Goal: Information Seeking & Learning: Learn about a topic

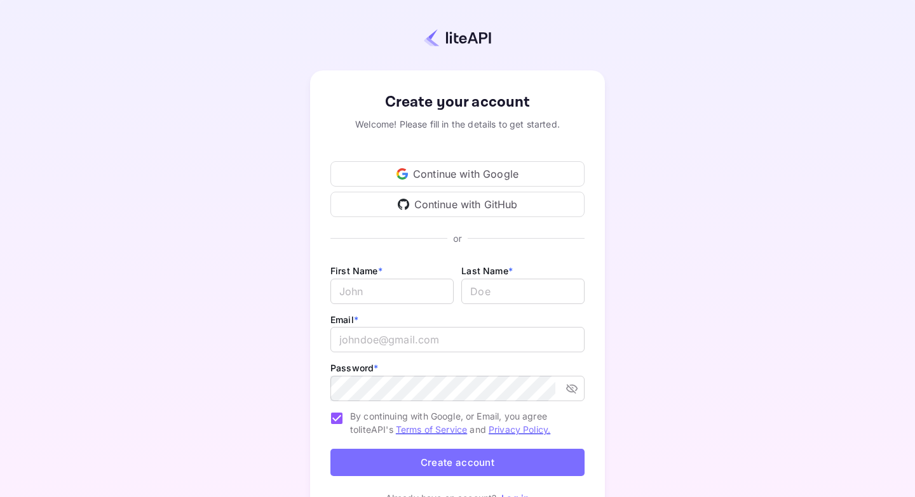
click at [373, 202] on div "Continue with GitHub" at bounding box center [457, 204] width 254 height 25
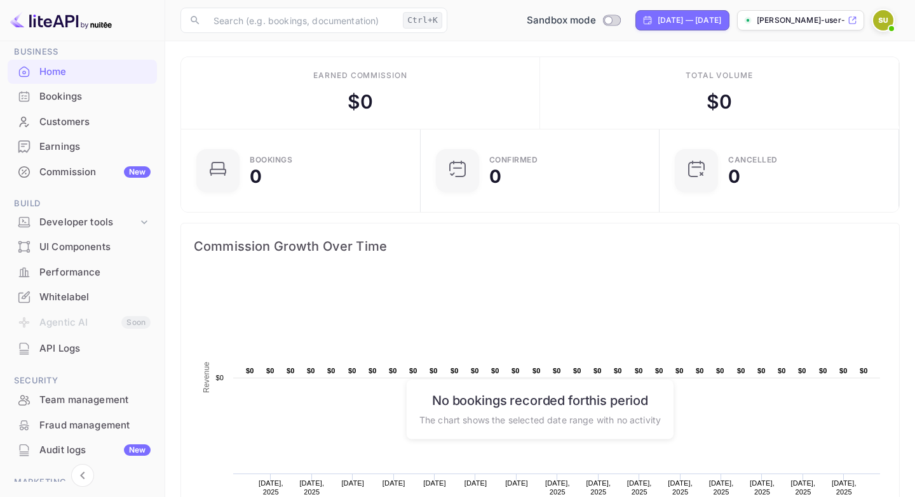
scroll to position [74, 0]
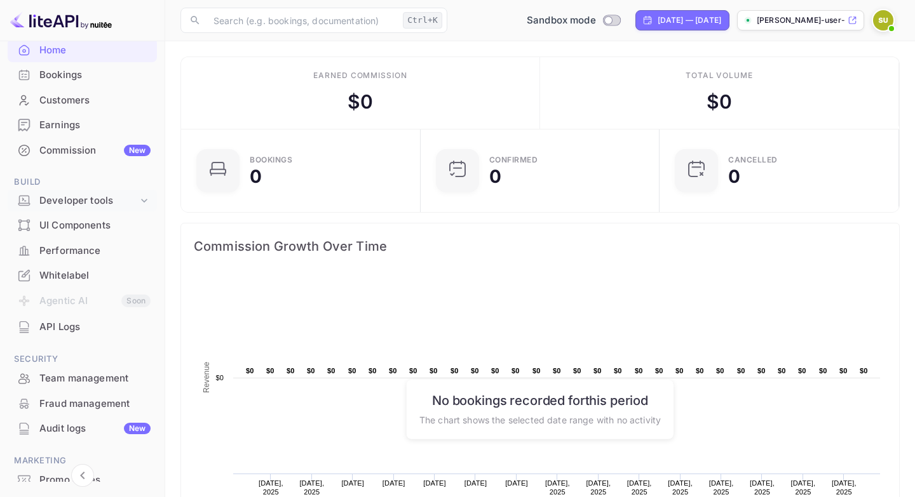
click at [102, 200] on div "Developer tools" at bounding box center [88, 201] width 98 height 15
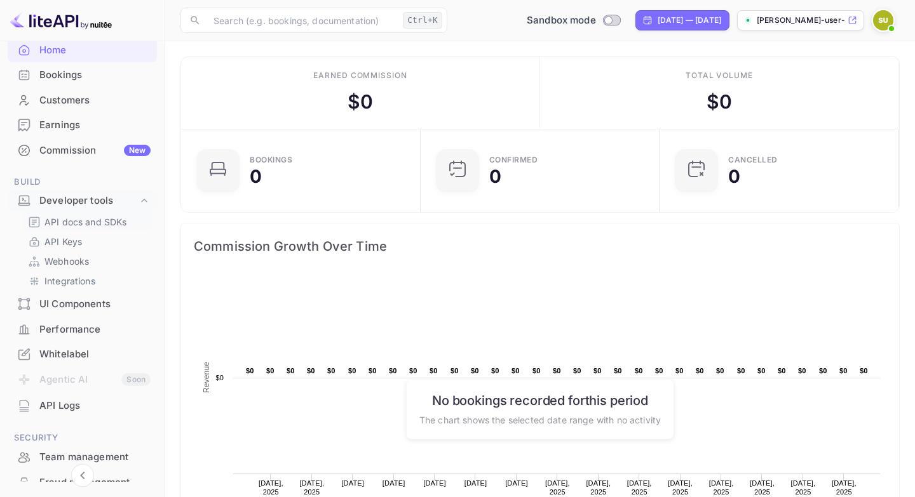
click at [111, 229] on p "API docs and SDKs" at bounding box center [85, 221] width 83 height 13
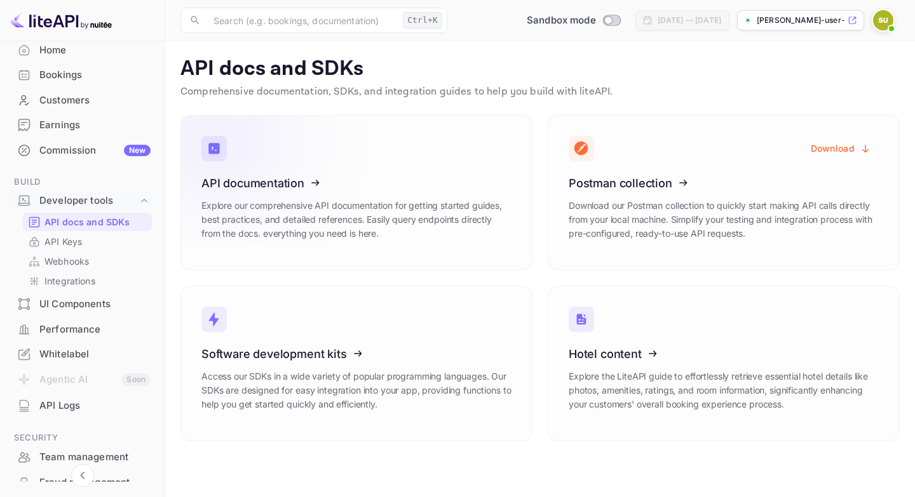
click at [319, 191] on icon at bounding box center [280, 181] width 198 height 131
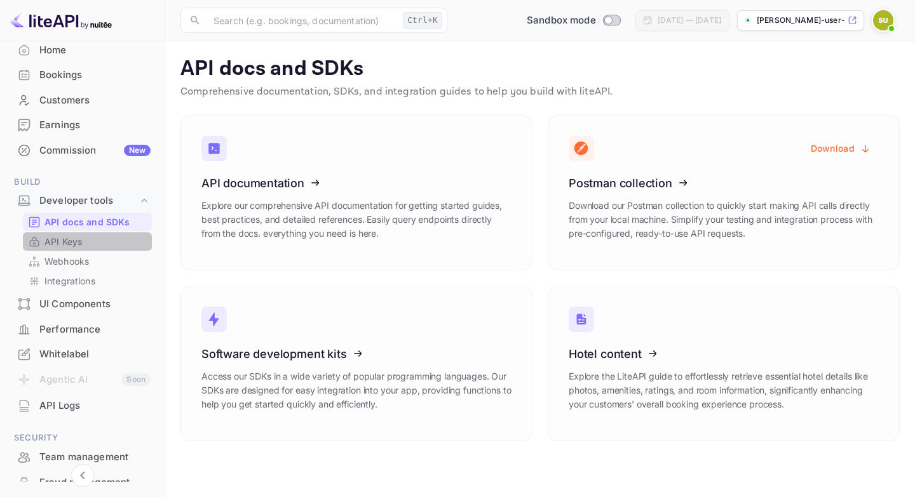
click at [108, 236] on link "API Keys" at bounding box center [87, 241] width 119 height 13
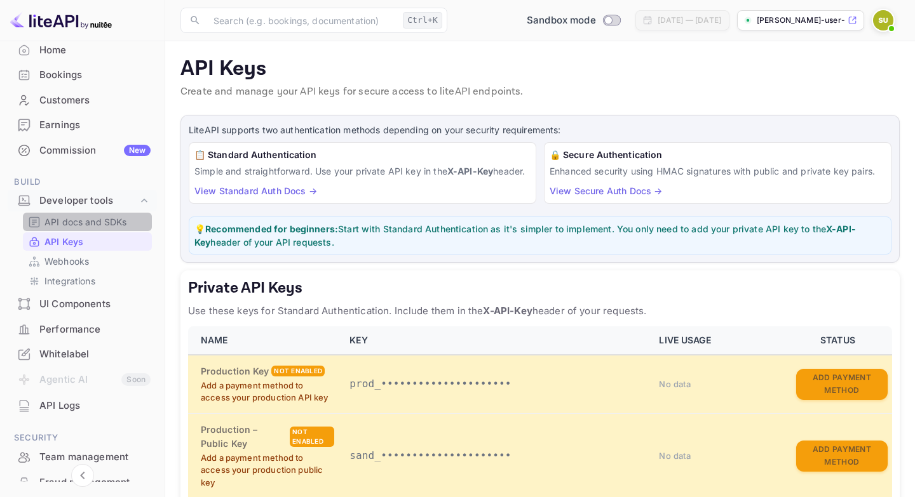
click at [122, 225] on p "API docs and SDKs" at bounding box center [85, 221] width 83 height 13
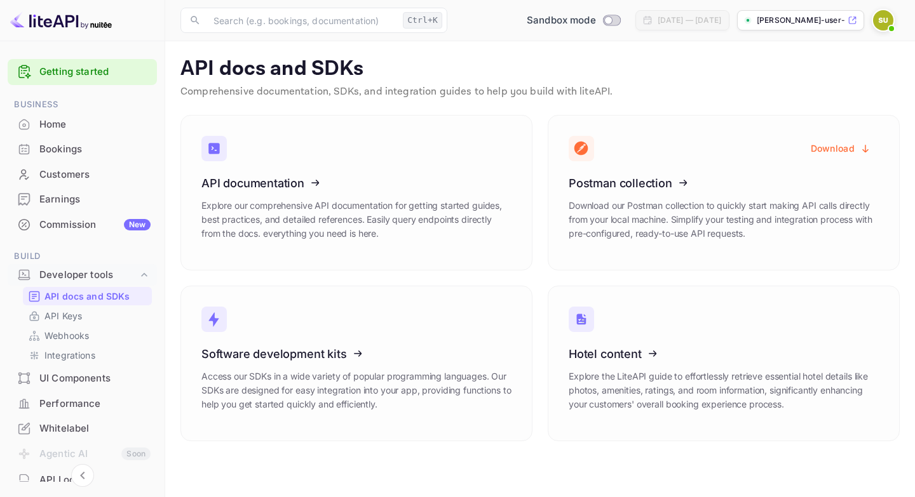
scroll to position [219, 0]
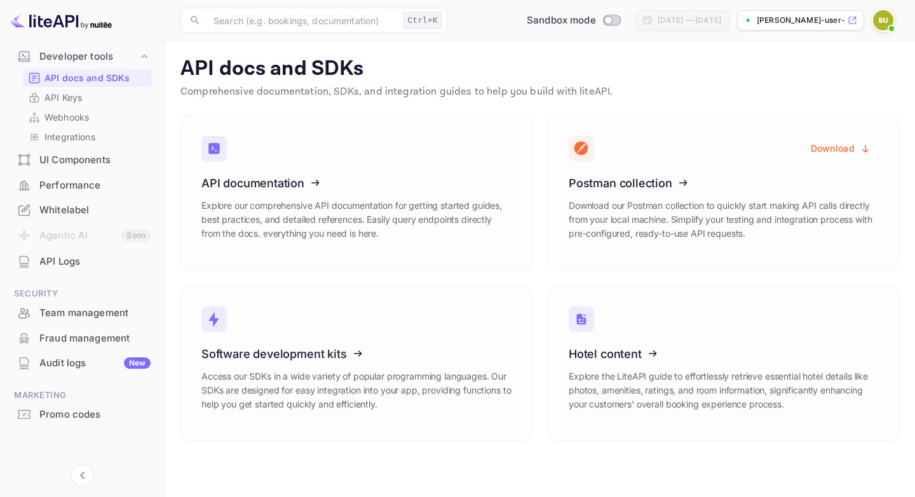
click at [125, 159] on div "UI Components" at bounding box center [94, 160] width 111 height 15
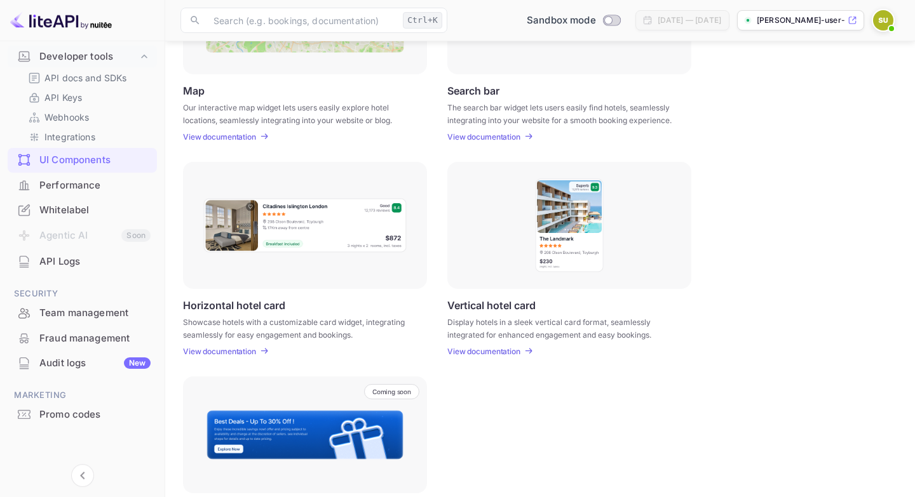
scroll to position [290, 0]
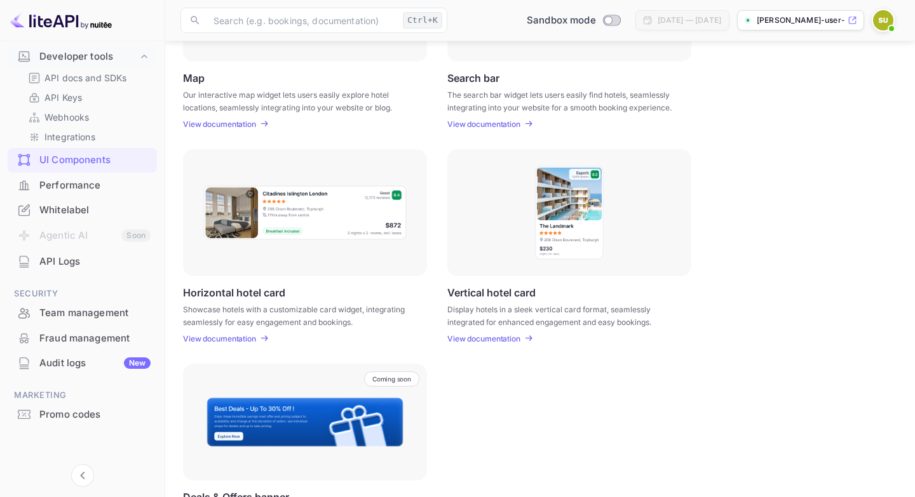
click at [318, 245] on div at bounding box center [305, 212] width 244 height 127
click at [238, 338] on p "View documentation" at bounding box center [219, 339] width 73 height 10
